Goal: Task Accomplishment & Management: Manage account settings

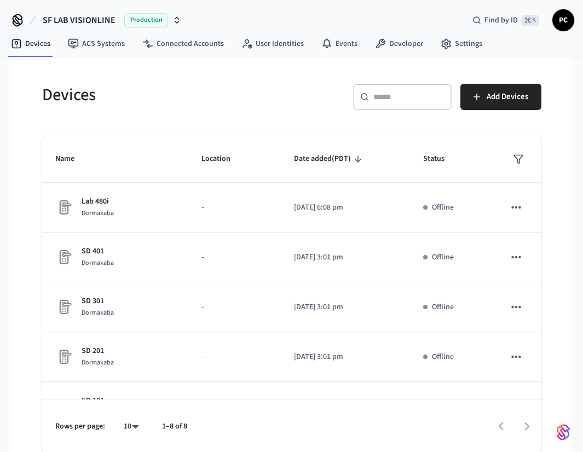
click at [561, 21] on span "PC" at bounding box center [563, 20] width 20 height 20
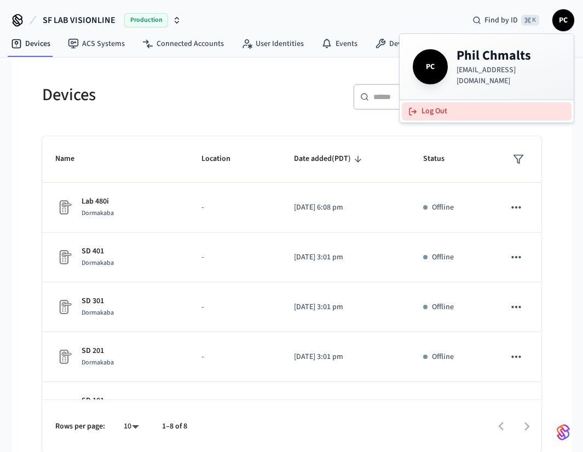
click at [437, 102] on button "Log Out" at bounding box center [486, 111] width 170 height 18
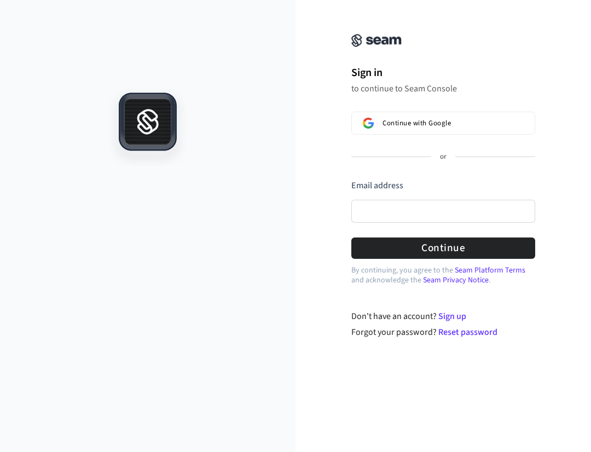
click at [237, 176] on div at bounding box center [147, 270] width 295 height 364
click at [454, 329] on link "Reset password" at bounding box center [467, 332] width 59 height 12
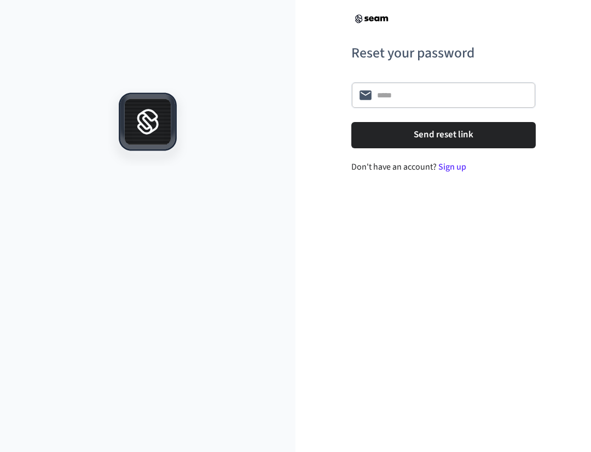
click at [454, 329] on div "Reset your password ​ ​ Send reset link Don't have an account? Sign up" at bounding box center [442, 226] width 295 height 452
click at [421, 91] on input "text" at bounding box center [453, 95] width 152 height 11
click at [392, 52] on h6 "Reset your password" at bounding box center [443, 53] width 184 height 22
click at [404, 90] on input "text" at bounding box center [453, 95] width 152 height 11
drag, startPoint x: 340, startPoint y: 286, endPoint x: 335, endPoint y: 310, distance: 24.5
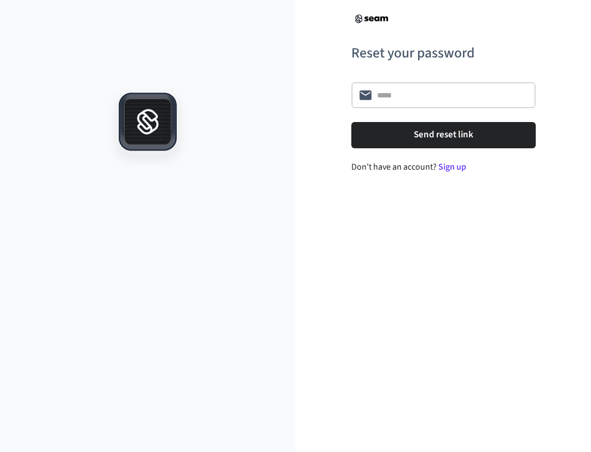
click at [335, 298] on div "Reset your password ​ ​ Send reset link Don't have an account? Sign up" at bounding box center [442, 226] width 295 height 452
click at [405, 91] on input "text" at bounding box center [453, 95] width 152 height 11
click at [353, 288] on div "Reset your password ​ ​ Send reset link Don't have an account? Sign up" at bounding box center [442, 226] width 295 height 452
click at [371, 331] on div "Reset your password ​ ​ Send reset link Don't have an account? Sign up" at bounding box center [442, 226] width 295 height 452
click at [356, 241] on div "Reset your password ​ ​ Send reset link Don't have an account? Sign up" at bounding box center [442, 226] width 295 height 452
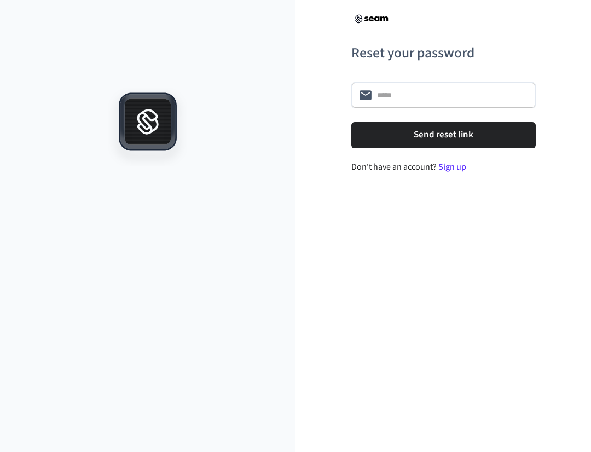
click at [423, 99] on input "text" at bounding box center [453, 95] width 152 height 11
click at [428, 82] on div "​ ​" at bounding box center [443, 95] width 184 height 26
click at [416, 86] on div "​ ​" at bounding box center [443, 95] width 184 height 26
type input "**********"
click at [342, 261] on div "**********" at bounding box center [442, 226] width 295 height 452
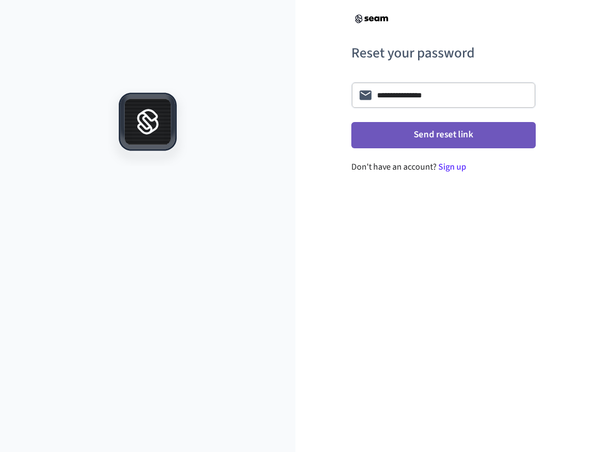
click at [447, 127] on button "Send reset link" at bounding box center [443, 135] width 184 height 26
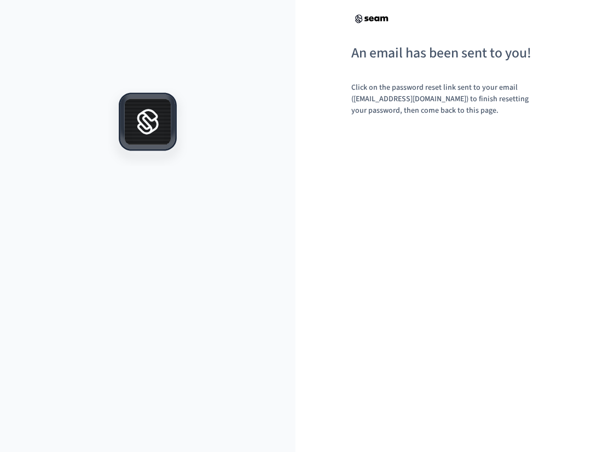
click at [490, 199] on div "An email has been sent to you! Click on the password reset link sent to your em…" at bounding box center [442, 226] width 295 height 452
click at [299, 155] on div "An email has been sent to you! Click on the password reset link sent to your em…" at bounding box center [442, 226] width 295 height 452
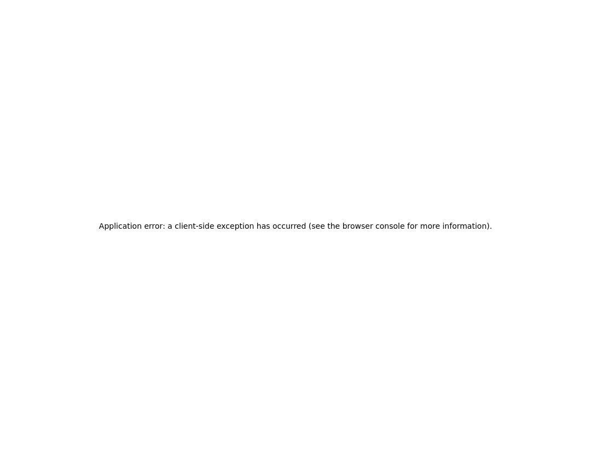
click at [237, 177] on div "Application error: a client-side exception has occurred (see the browser consol…" at bounding box center [295, 226] width 591 height 452
click at [252, 273] on div "Application error: a client-side exception has occurred (see the browser consol…" at bounding box center [295, 226] width 591 height 452
drag, startPoint x: 189, startPoint y: 123, endPoint x: 64, endPoint y: 1, distance: 174.4
click at [189, 123] on div "Application error: a client-side exception has occurred (see the browser consol…" at bounding box center [295, 226] width 591 height 452
drag, startPoint x: 109, startPoint y: 51, endPoint x: 67, endPoint y: 6, distance: 61.5
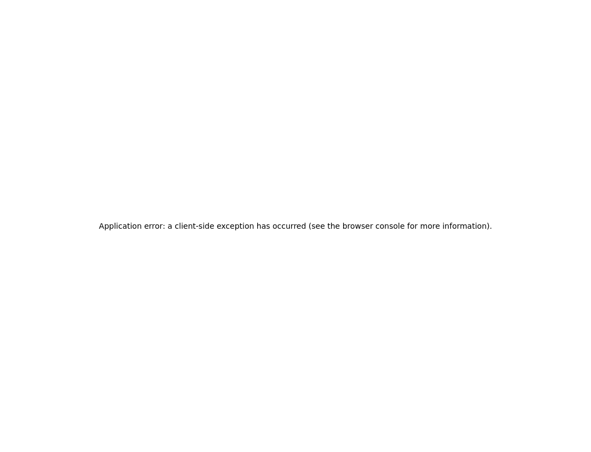
click at [109, 51] on div "Application error: a client-side exception has occurred (see the browser consol…" at bounding box center [295, 226] width 591 height 452
click at [287, 144] on div "404 This page could not be found ." at bounding box center [295, 226] width 591 height 452
click at [314, 219] on h2 "This page could not be found ." at bounding box center [320, 225] width 114 height 15
click at [324, 254] on div "404 This page could not be found ." at bounding box center [295, 226] width 591 height 452
click at [244, 187] on div "404 This page could not be found ." at bounding box center [295, 226] width 591 height 452
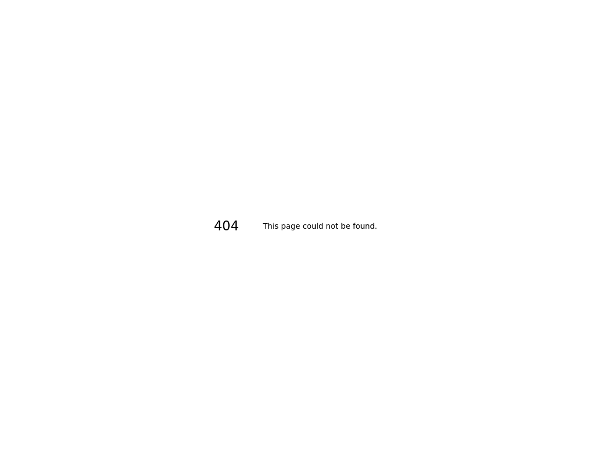
click at [266, 133] on div "404 This page could not be found ." at bounding box center [295, 226] width 591 height 452
click at [262, 179] on div "404 This page could not be found ." at bounding box center [295, 226] width 591 height 452
click at [403, 192] on div "404 This page could not be found ." at bounding box center [295, 226] width 591 height 452
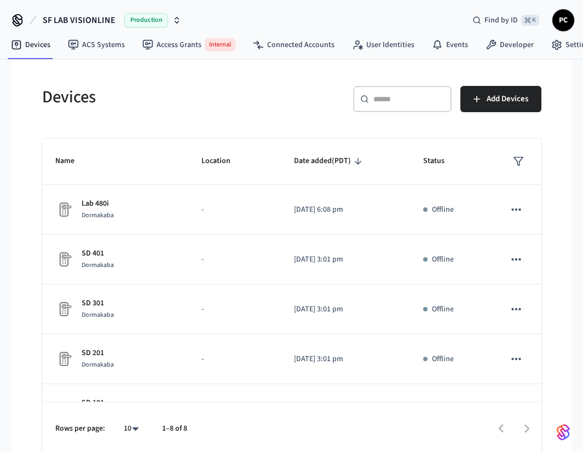
click at [568, 19] on span "PC" at bounding box center [563, 20] width 20 height 20
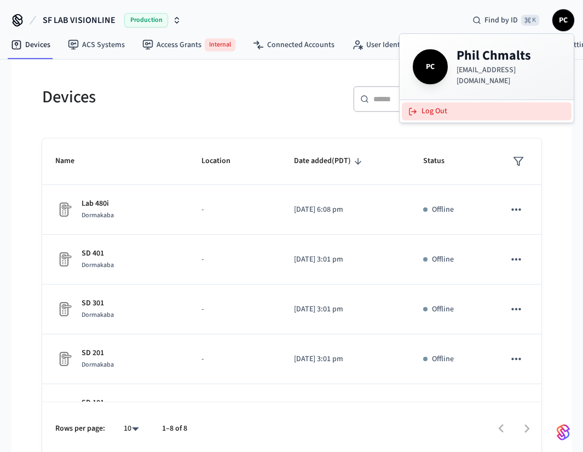
click at [436, 103] on button "Log Out" at bounding box center [486, 111] width 170 height 18
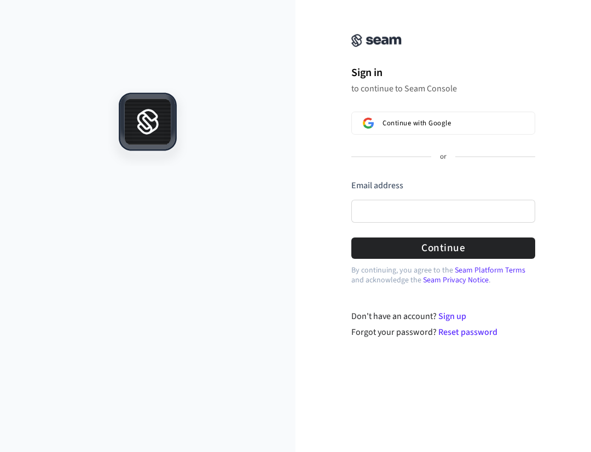
click at [286, 258] on div at bounding box center [147, 270] width 295 height 364
click at [457, 330] on link "Reset password" at bounding box center [467, 332] width 59 height 12
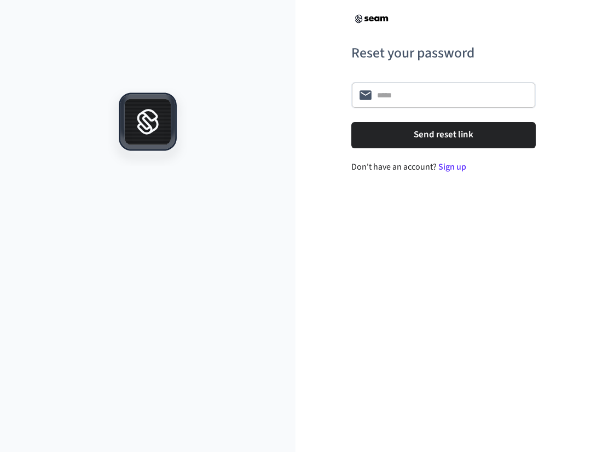
click at [290, 251] on div at bounding box center [147, 270] width 295 height 364
drag, startPoint x: 358, startPoint y: 329, endPoint x: 321, endPoint y: 172, distance: 161.7
click at [358, 330] on div "Reset your password ​ ​ Send reset link Don't have an account? Sign up" at bounding box center [442, 226] width 295 height 452
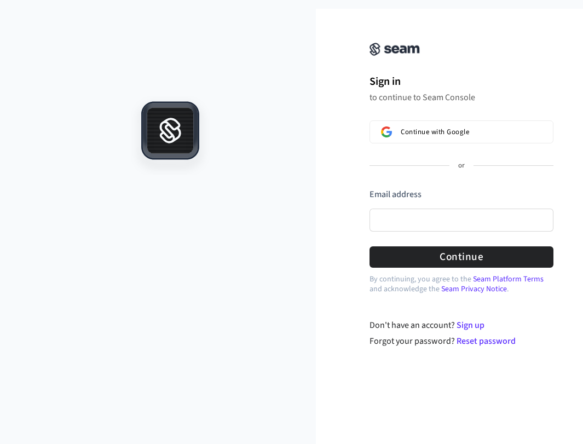
click at [236, 277] on div at bounding box center [171, 274] width 292 height 356
